Goal: Task Accomplishment & Management: Complete application form

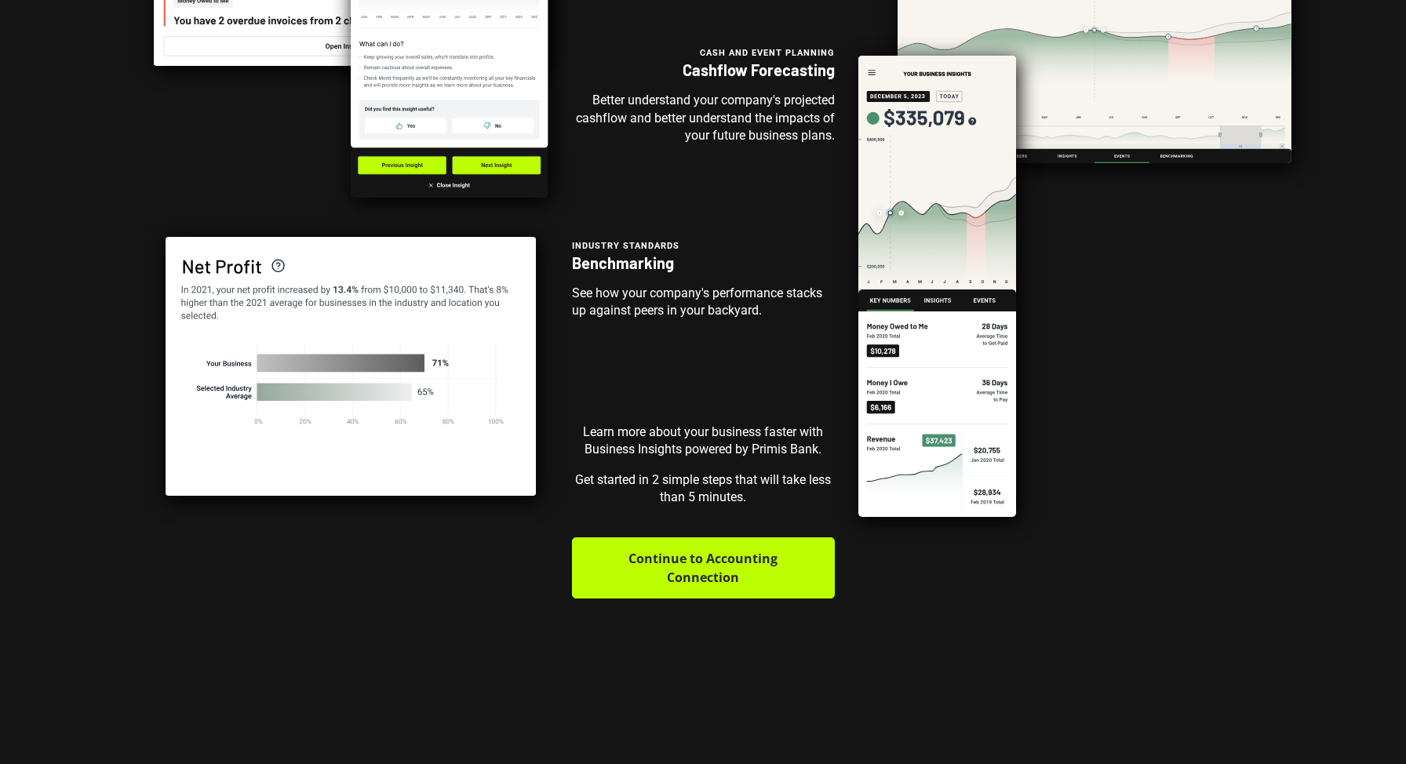
scroll to position [385, 0]
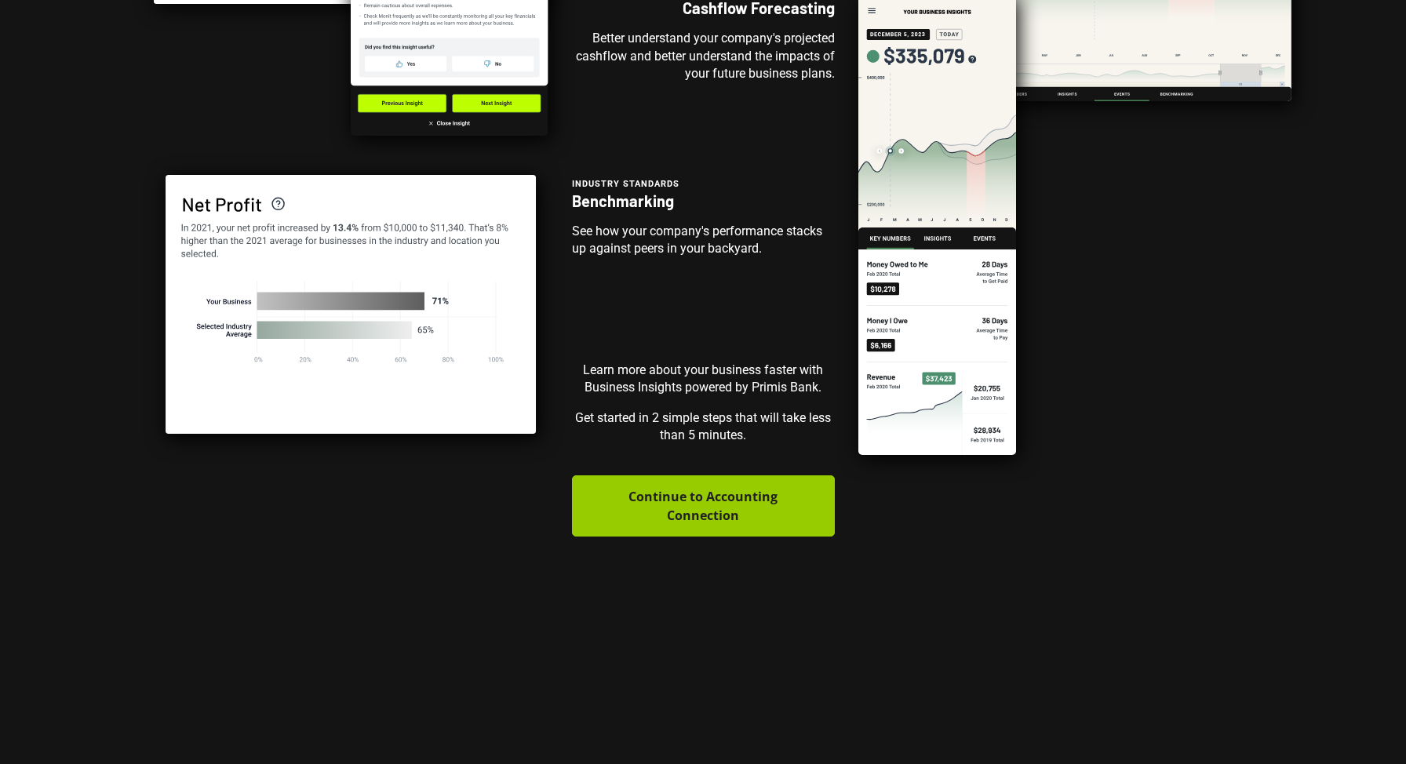
click at [700, 508] on button "Continue to Accounting Connection" at bounding box center [703, 505] width 263 height 61
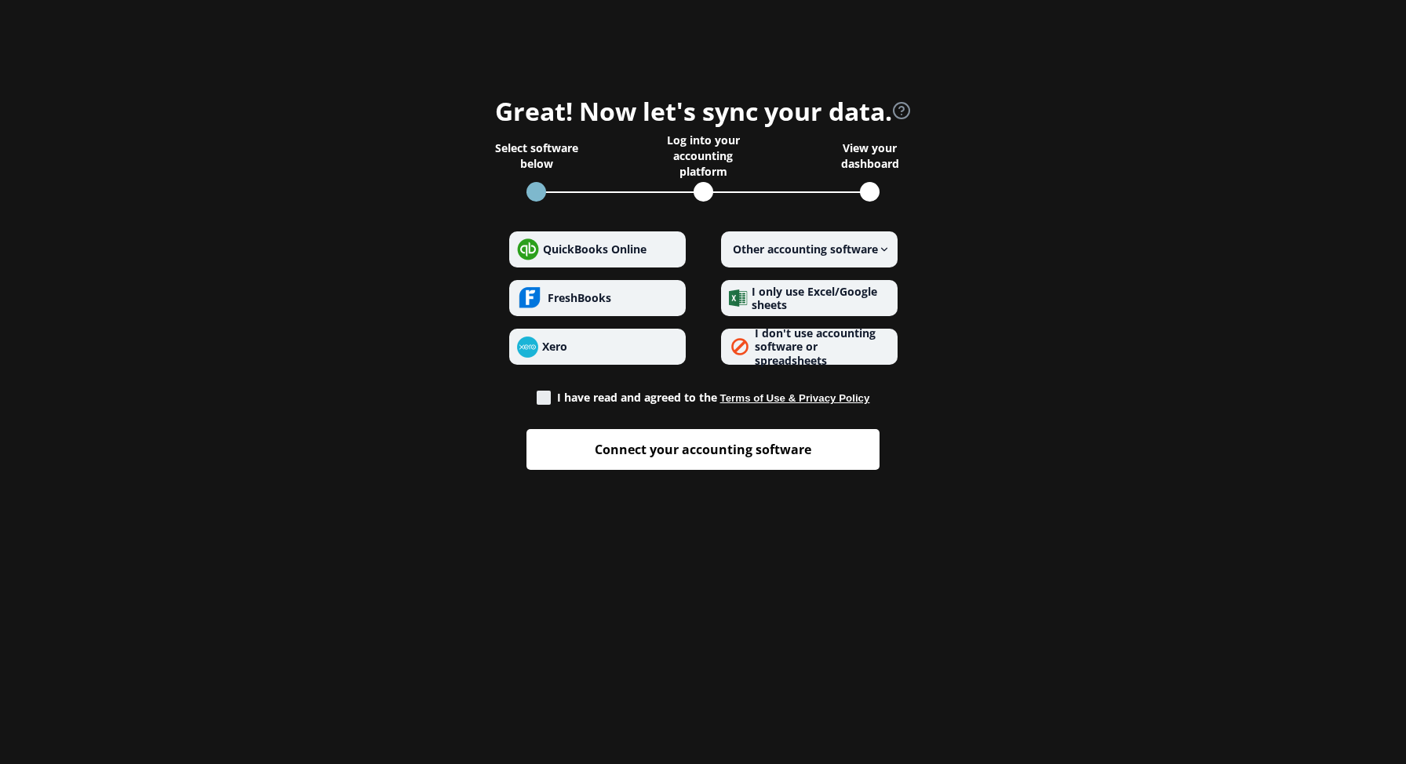
click at [543, 397] on span at bounding box center [544, 398] width 14 height 14
click at [537, 394] on input "I have read and agreed to the Terms of Use & Privacy Policy" at bounding box center [537, 393] width 1 height 1
checkbox input "true"
click at [796, 348] on span "I don't use accounting software or spreadsheets" at bounding box center [815, 347] width 121 height 42
click at [729, 347] on spreadsheets "I don't use accounting software or spreadsheets" at bounding box center [729, 347] width 1 height 1
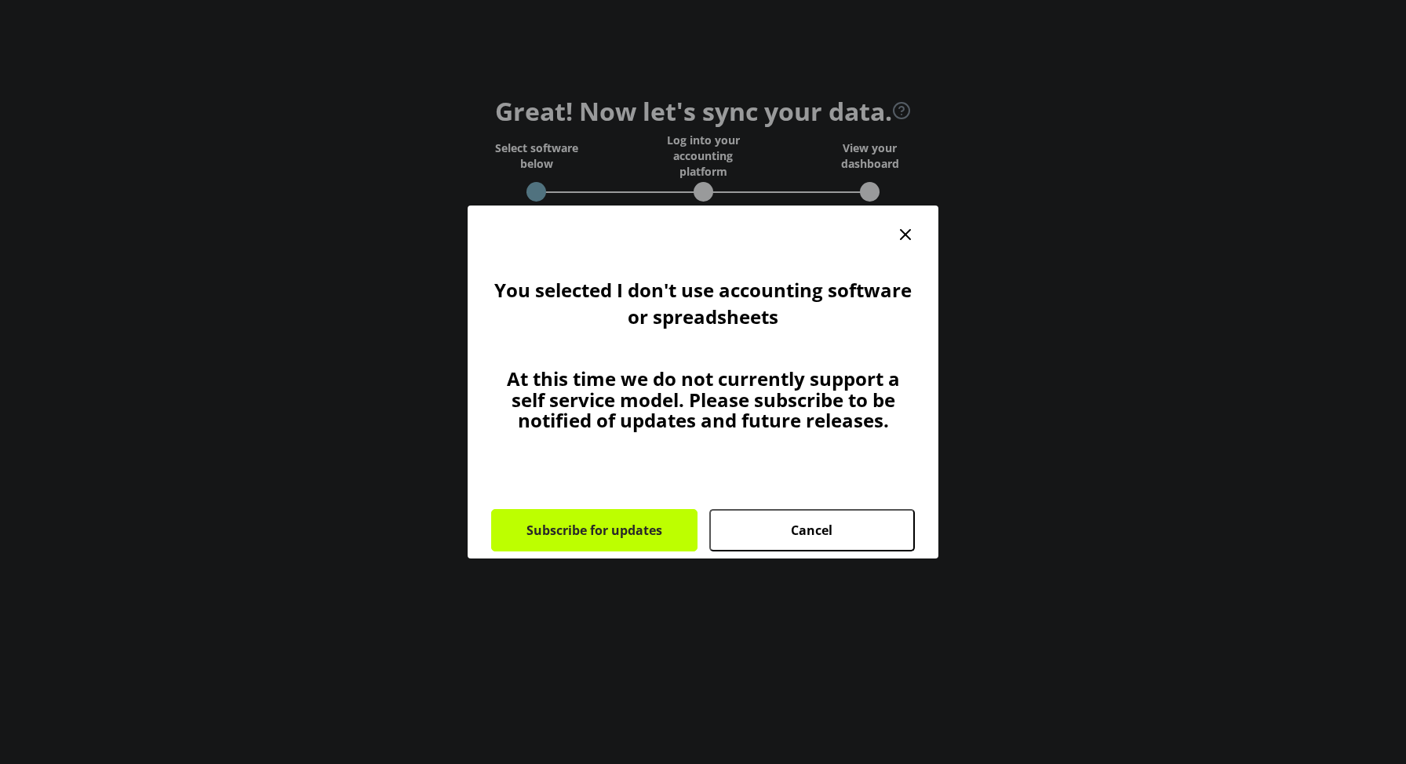
click at [814, 541] on button "Cancel" at bounding box center [812, 530] width 206 height 42
radio spreadsheets "false"
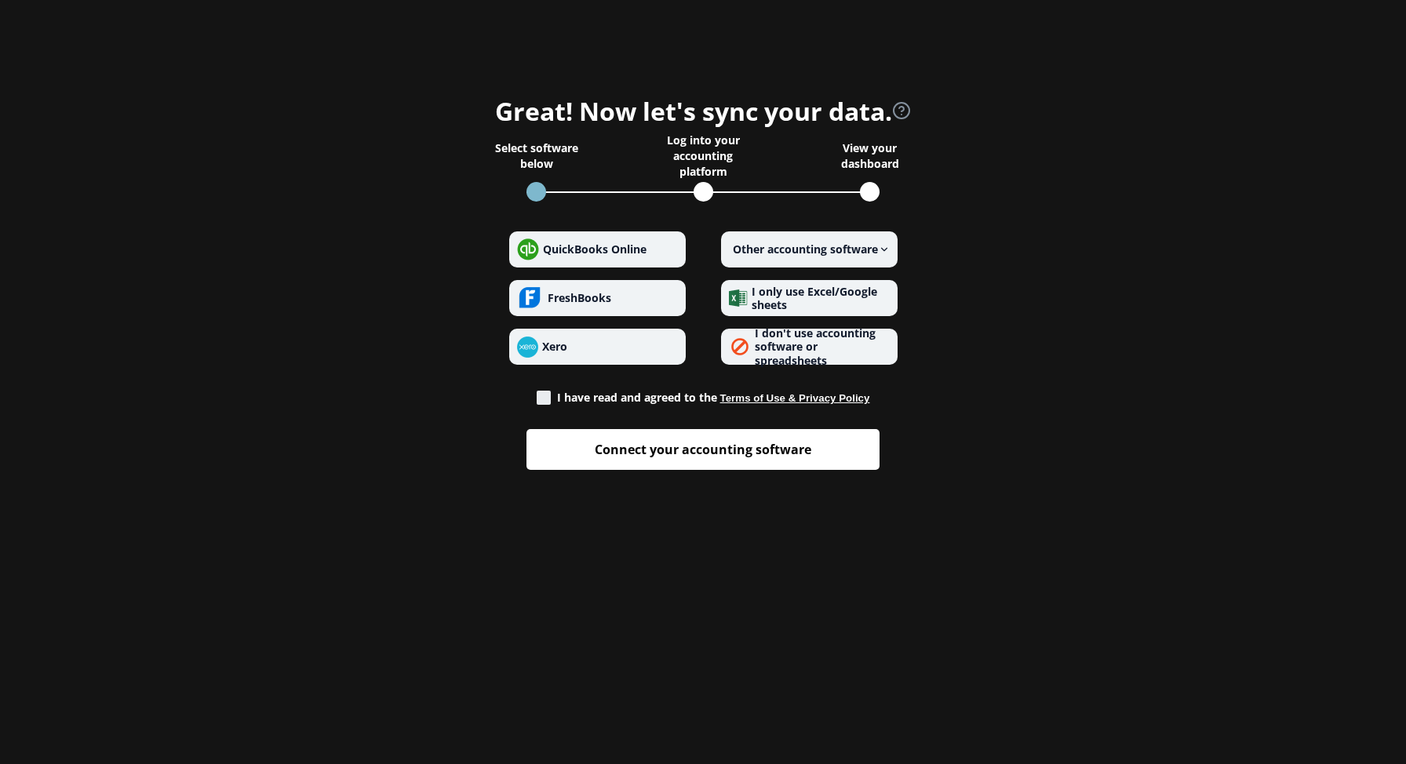
click at [809, 287] on span "I only use Excel/Google sheets" at bounding box center [814, 298] width 126 height 29
click at [729, 298] on sheets "I only use Excel/Google sheets" at bounding box center [729, 298] width 1 height 1
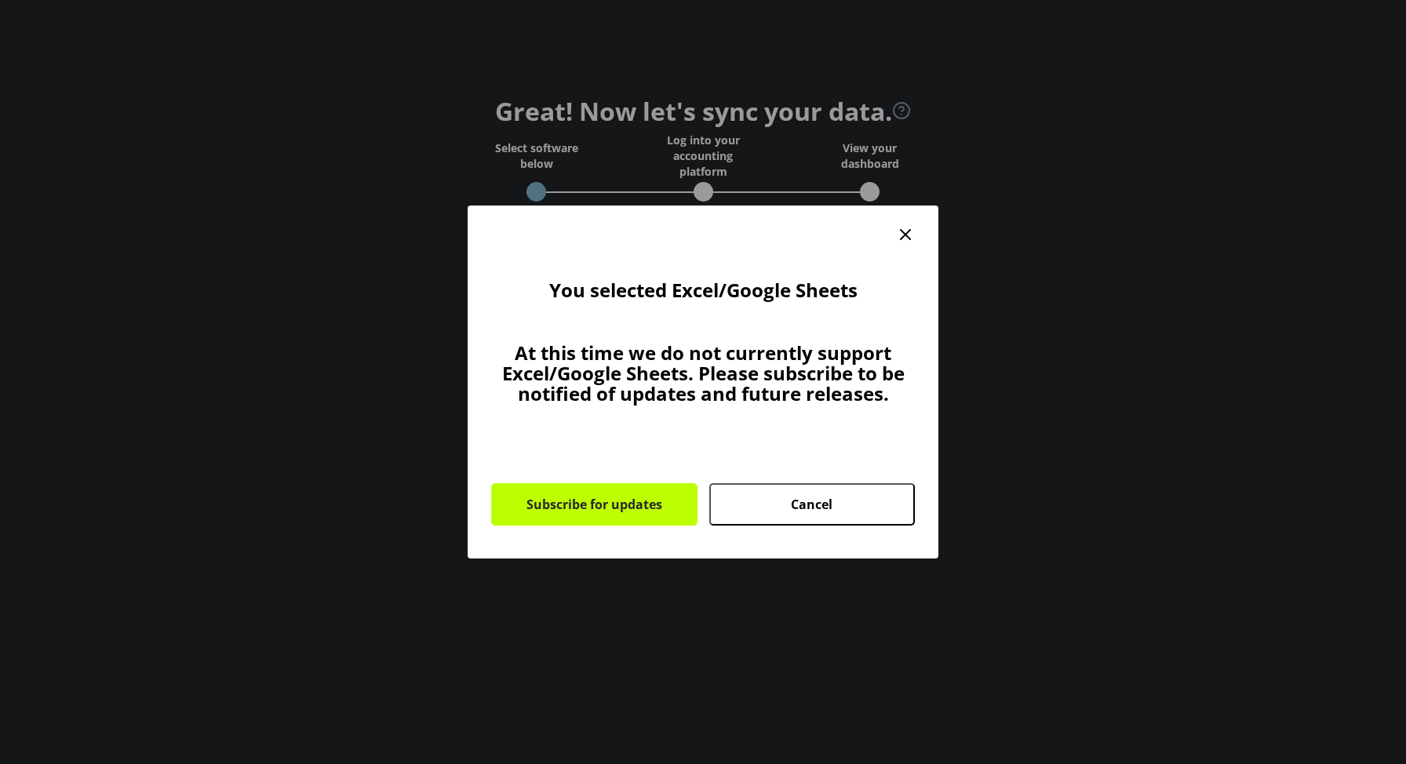
click at [815, 513] on button "Cancel" at bounding box center [812, 504] width 206 height 42
radio sheets "false"
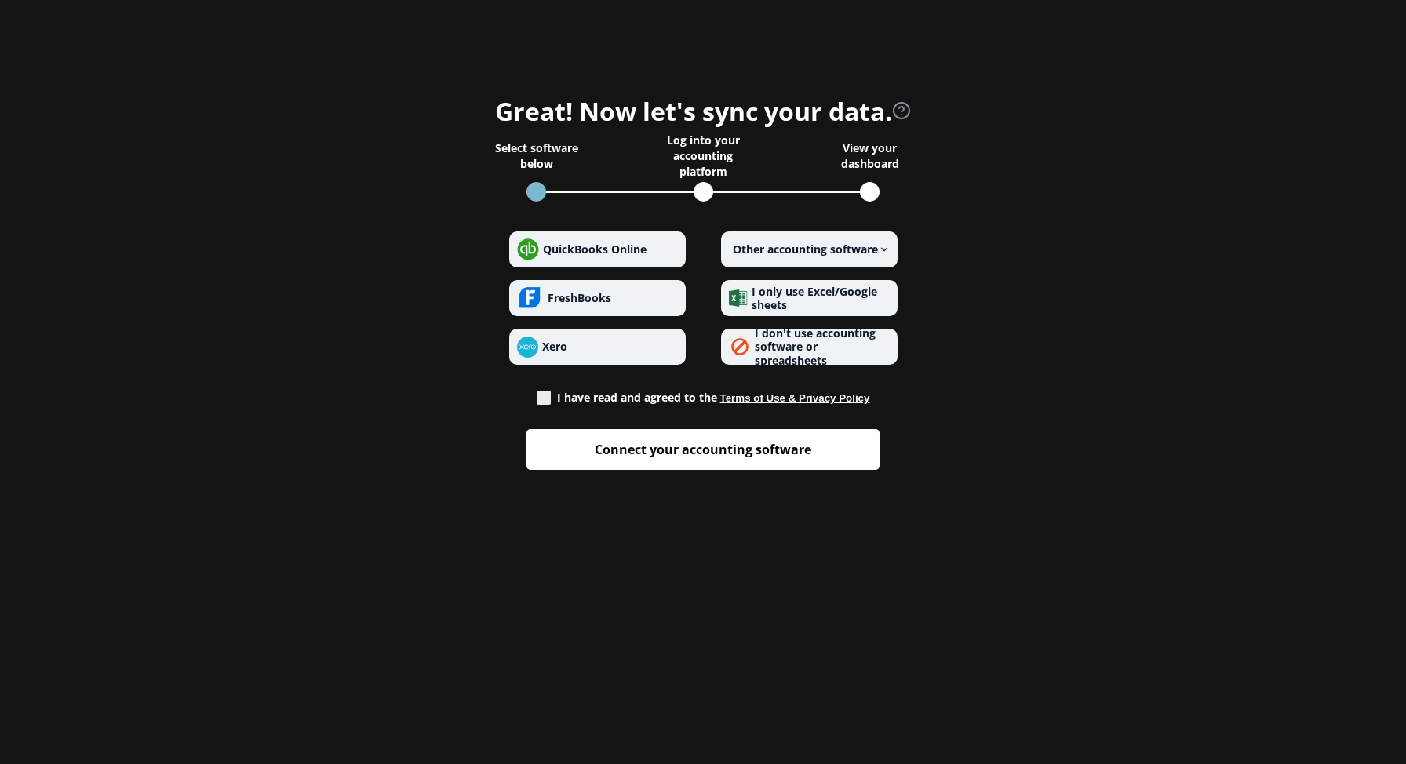
click at [901, 227] on form "QuickBooks Online FreshBooks Xero Other accounting software I only use Excel/Go…" at bounding box center [703, 344] width 471 height 251
click at [878, 243] on span "Other accounting software" at bounding box center [803, 249] width 149 height 14
click at [729, 249] on software "Other accounting software" at bounding box center [729, 249] width 1 height 1
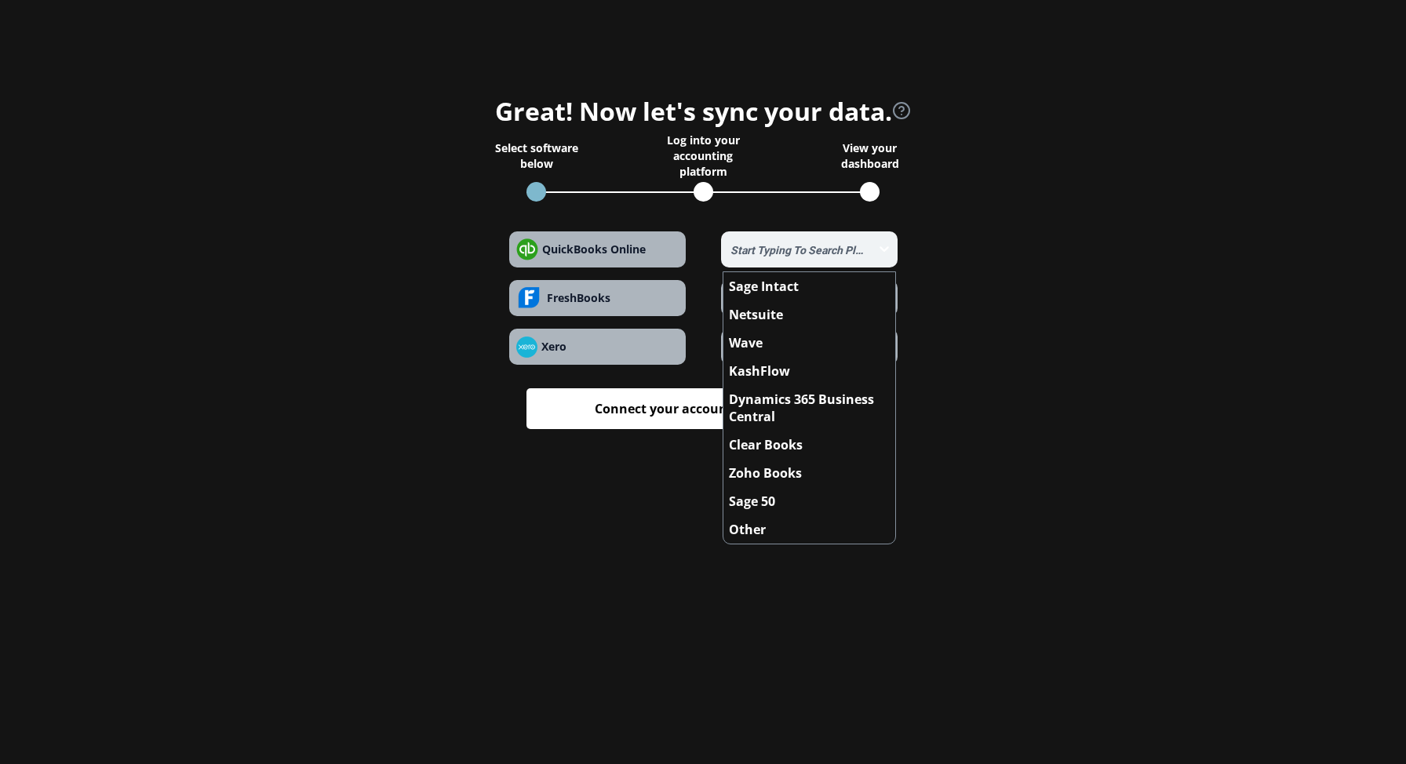
click at [1004, 206] on section "Great! Now let's sync your data. Select software below Log into your accounting…" at bounding box center [702, 266] width 1355 height 406
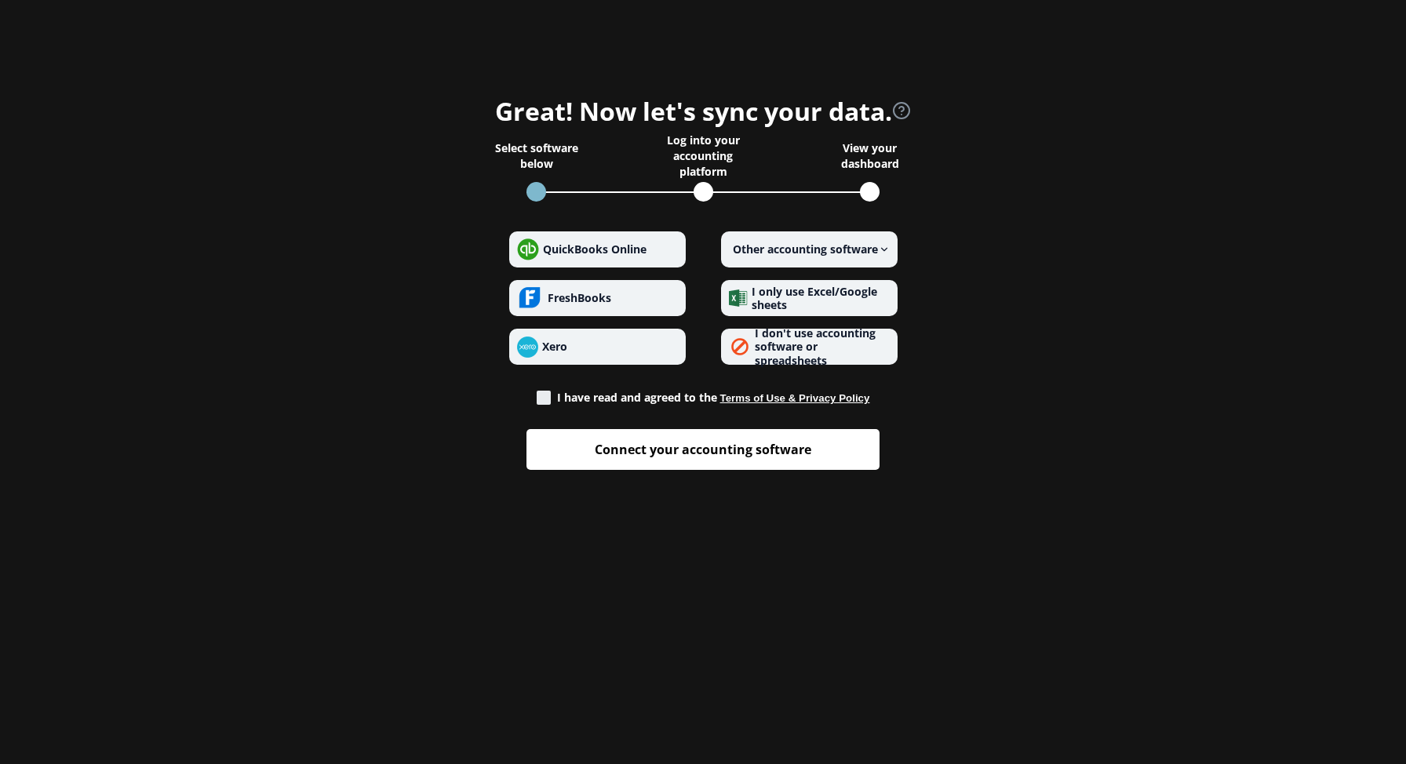
click at [542, 398] on span at bounding box center [544, 398] width 14 height 14
click at [537, 394] on input "I have read and agreed to the Terms of Use & Privacy Policy" at bounding box center [537, 393] width 1 height 1
checkbox input "true"
click at [902, 113] on icon "view accounting link security info" at bounding box center [901, 110] width 19 height 19
click at [756, 392] on form "QuickBooks Online FreshBooks Xero Other accounting software I only use Excel/Go…" at bounding box center [703, 344] width 471 height 251
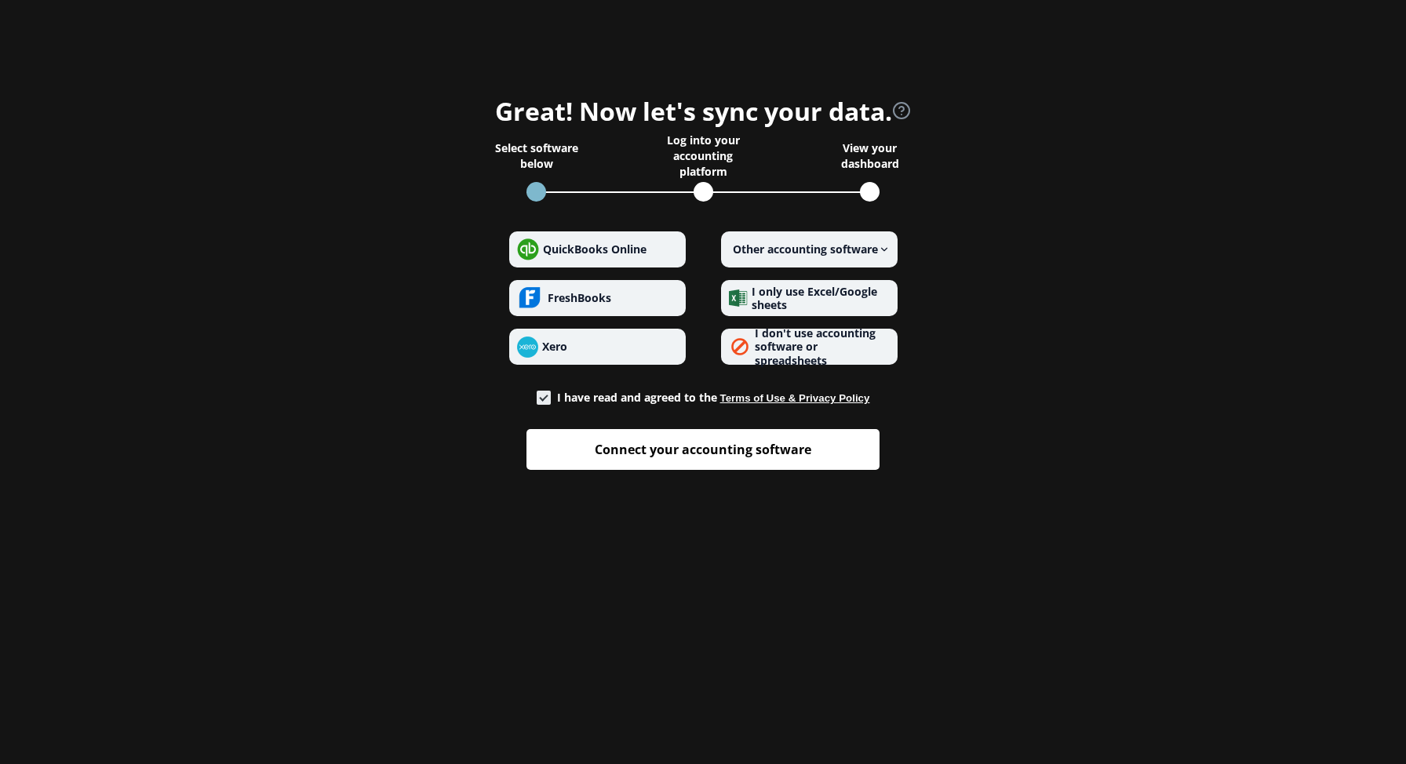
click at [791, 242] on span "Other accounting software" at bounding box center [805, 249] width 145 height 15
click at [729, 249] on software "Other accounting software" at bounding box center [729, 249] width 1 height 1
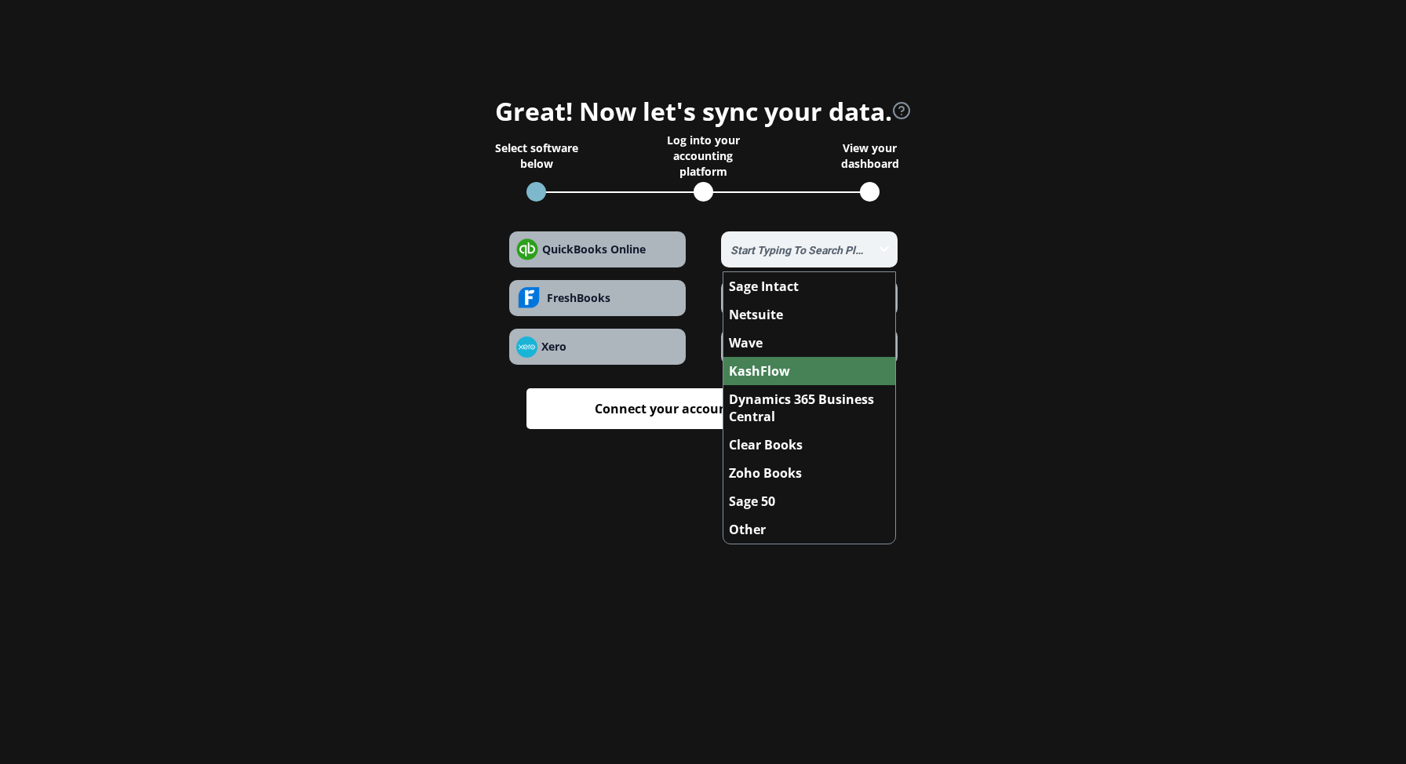
click at [752, 369] on span "KashFlow" at bounding box center [759, 370] width 61 height 17
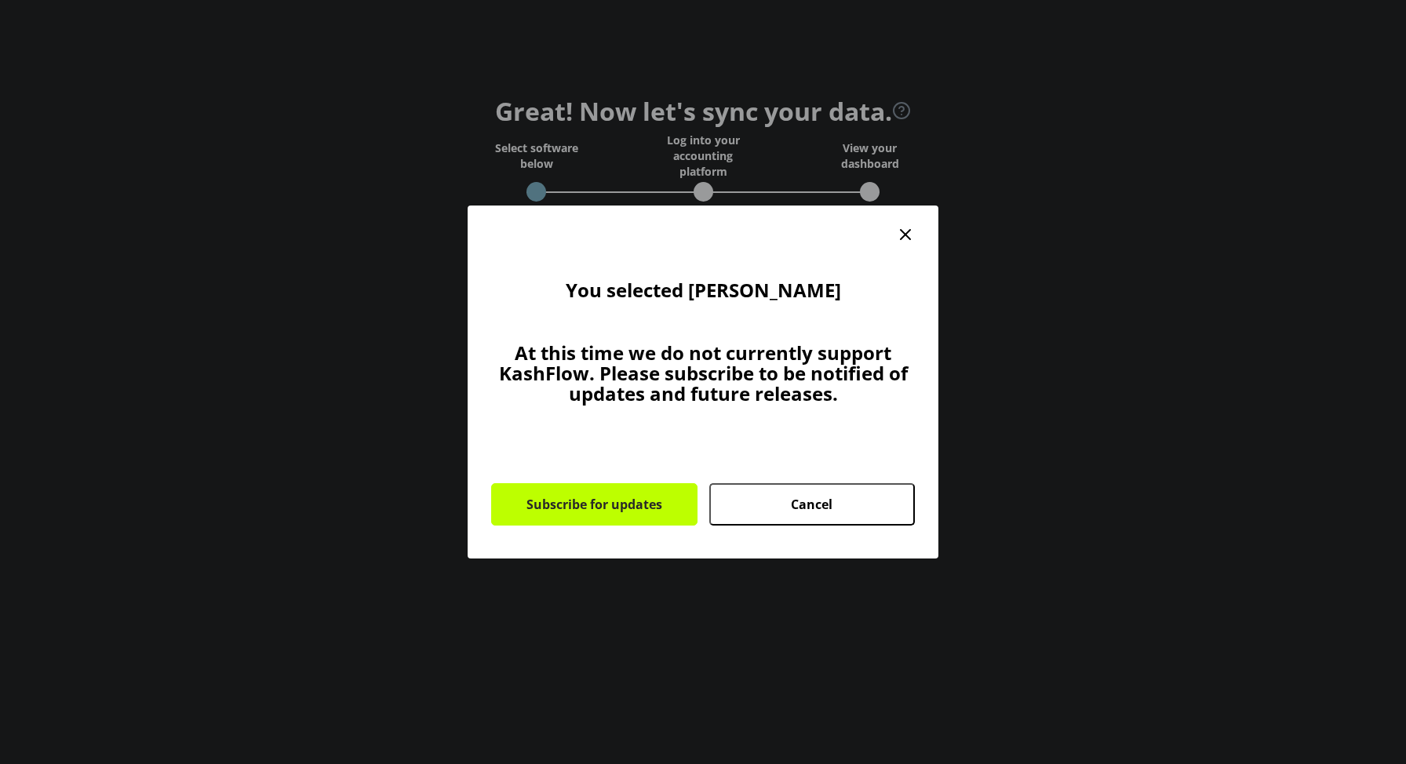
click at [900, 235] on icon "close dialog" at bounding box center [905, 234] width 19 height 19
